Goal: Information Seeking & Learning: Learn about a topic

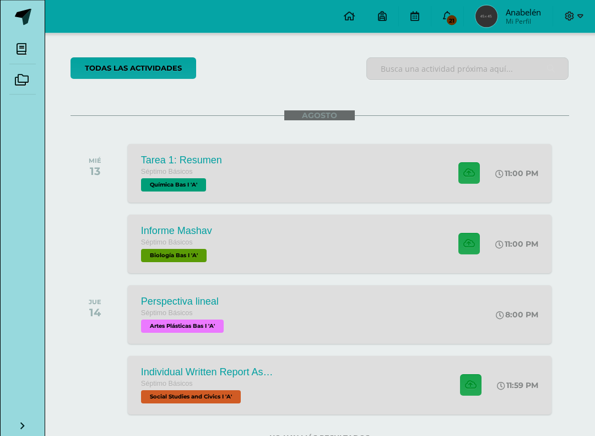
scroll to position [74, 0]
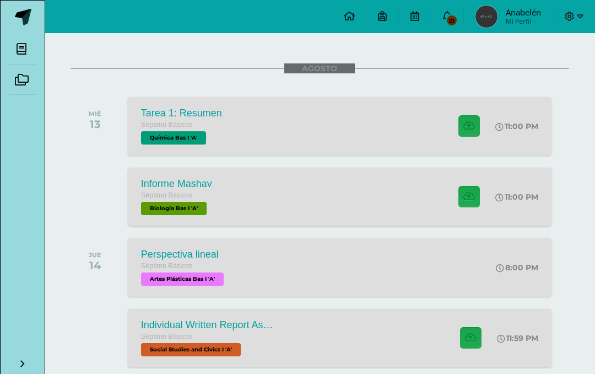
scroll to position [125, 0]
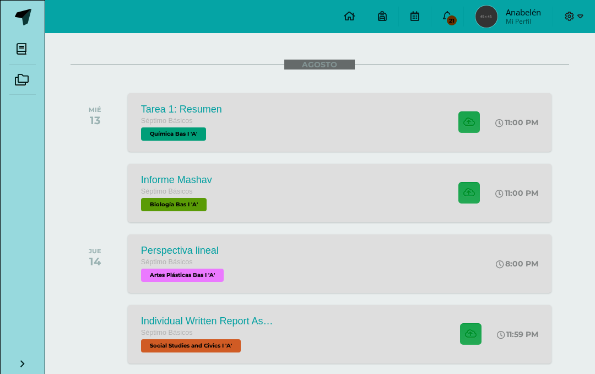
click at [29, 56] on span at bounding box center [21, 48] width 25 height 25
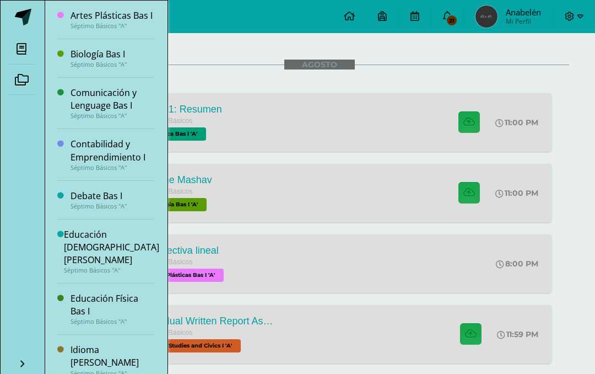
click at [15, 47] on span at bounding box center [21, 48] width 25 height 25
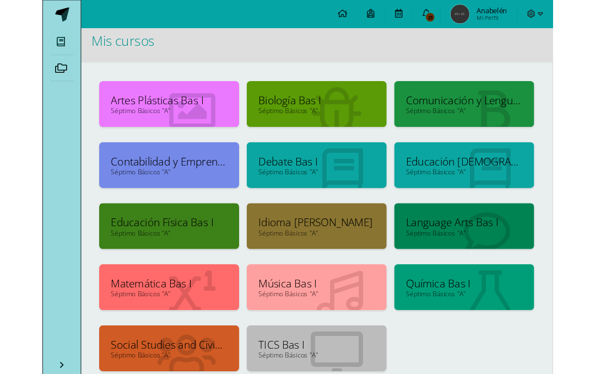
scroll to position [165, 0]
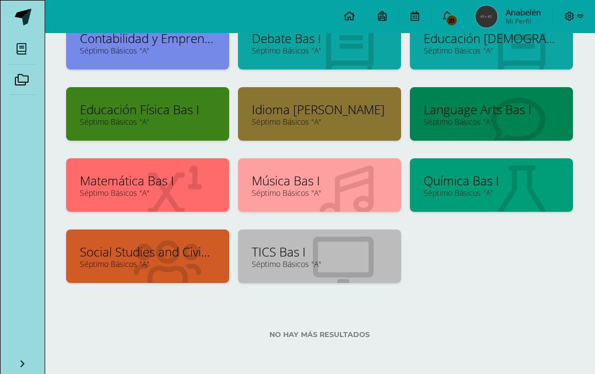
click at [501, 104] on link "Language Arts Bas I" at bounding box center [492, 109] width 136 height 17
click at [102, 248] on link "Social Studies and Civics I" at bounding box center [148, 251] width 136 height 17
click at [147, 265] on link "Séptimo Básicos "A"" at bounding box center [148, 264] width 136 height 10
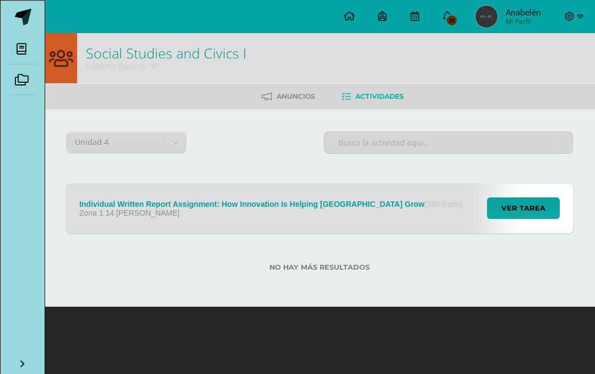
click at [104, 202] on div "Individual Written Report Assignment: How Innovation Is Helping Guatemala Grow …" at bounding box center [271, 204] width 384 height 9
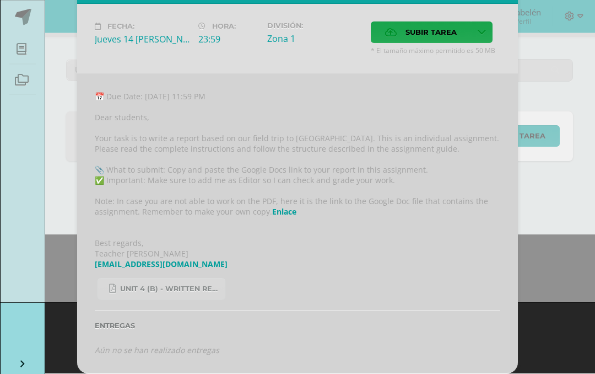
scroll to position [93, 0]
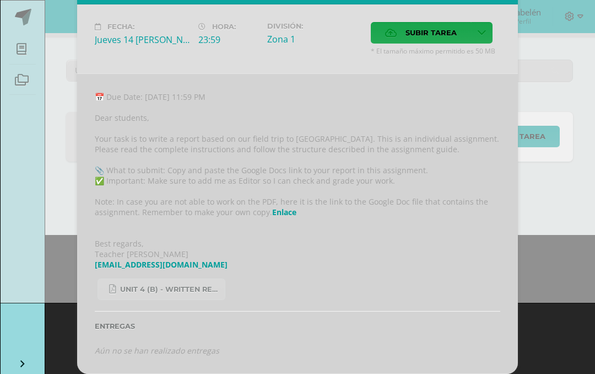
click at [281, 207] on link "Enlace" at bounding box center [284, 212] width 24 height 10
click at [288, 207] on link "Enlace" at bounding box center [284, 212] width 24 height 10
